Goal: Navigation & Orientation: Find specific page/section

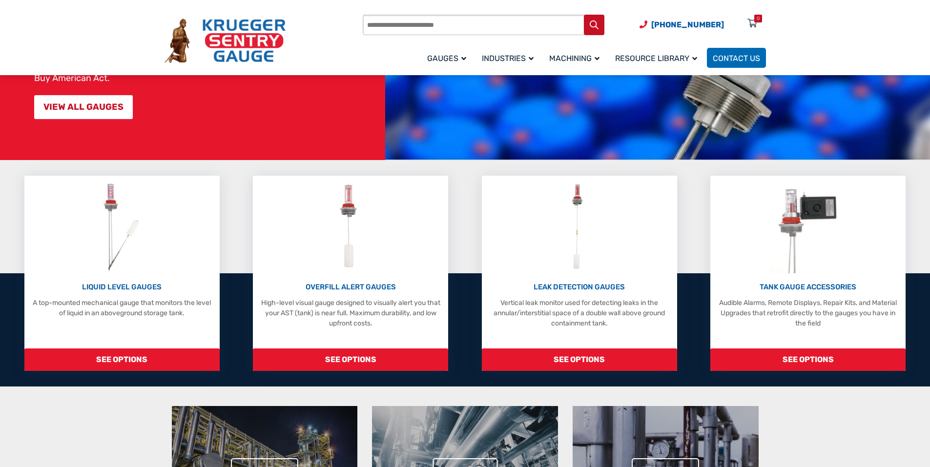
scroll to position [146, 0]
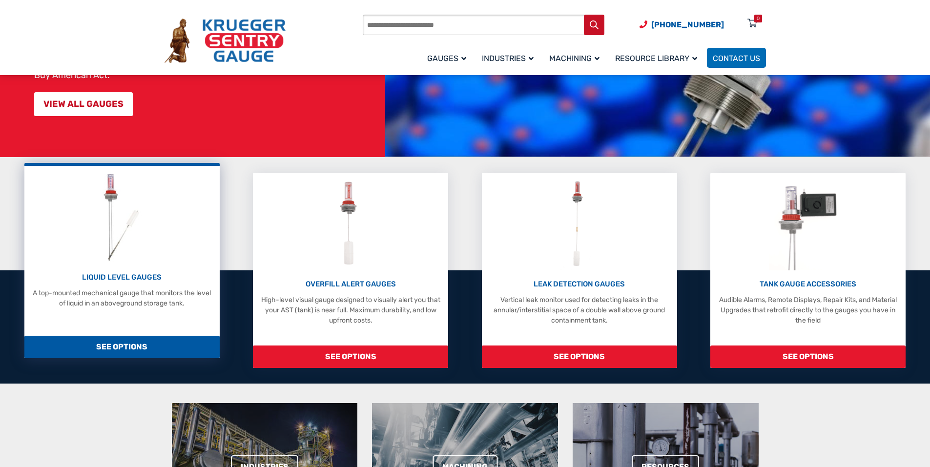
click at [152, 255] on div "LIQUID LEVEL GAUGES A top-mounted mechanical gauge that monitors the level of l…" at bounding box center [122, 240] width 186 height 138
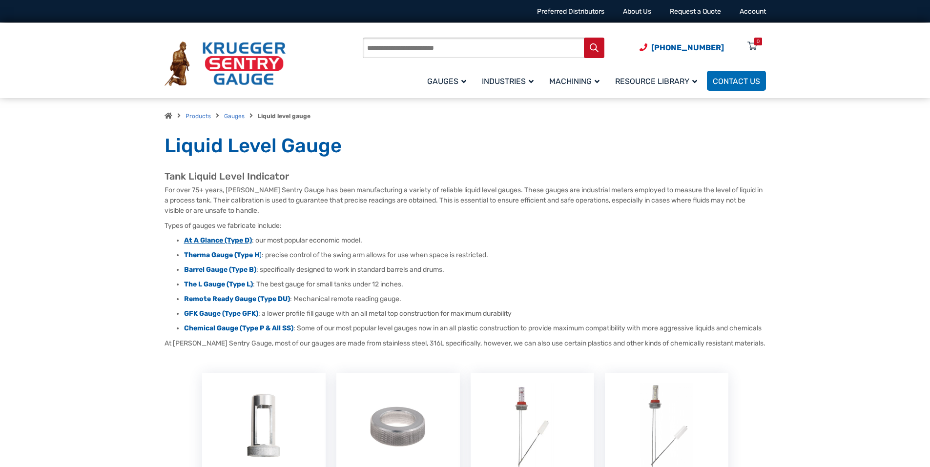
click at [229, 240] on strong "At A Glance (Type D)" at bounding box center [218, 240] width 68 height 8
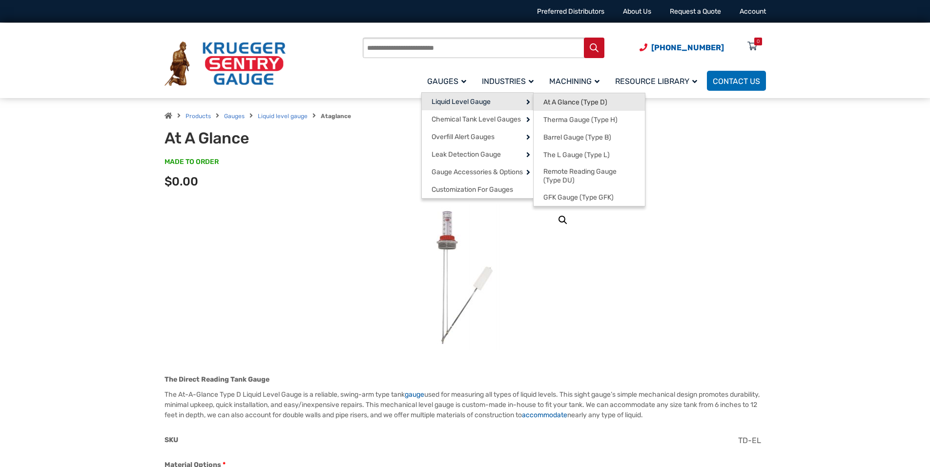
click at [561, 105] on span "At A Glance (Type D)" at bounding box center [576, 102] width 64 height 9
